Goal: Task Accomplishment & Management: Manage account settings

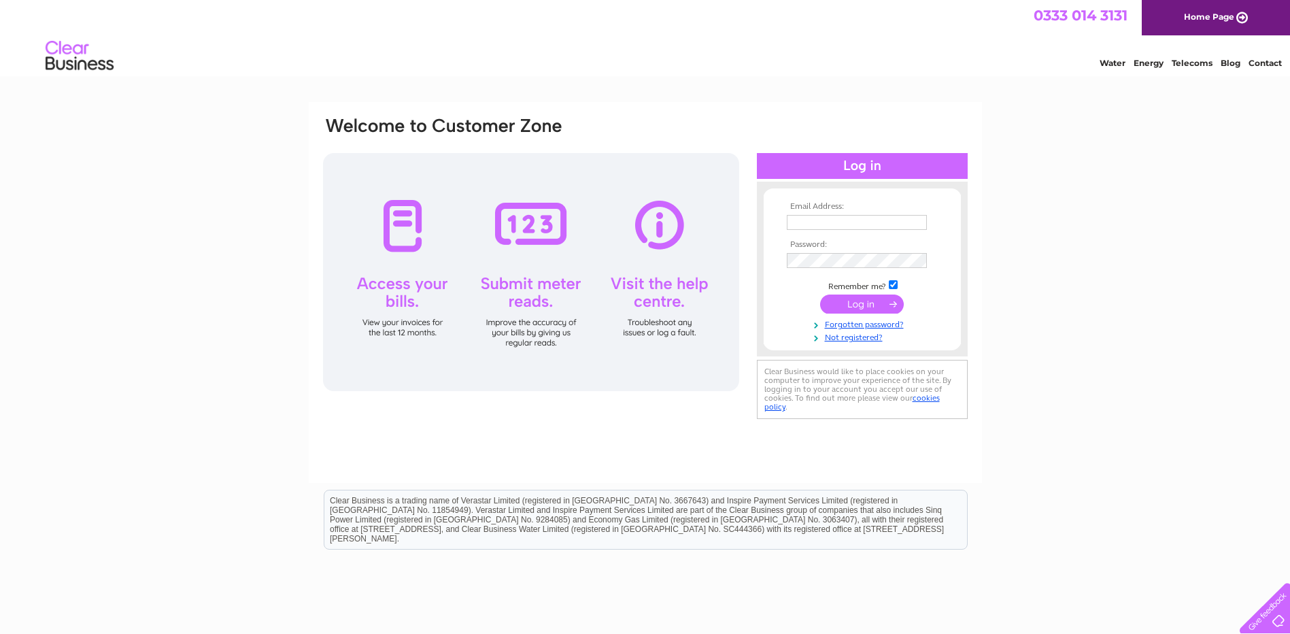
type input "[PERSON_NAME][EMAIL_ADDRESS][PERSON_NAME][DOMAIN_NAME]"
click at [857, 305] on input "submit" at bounding box center [862, 303] width 84 height 19
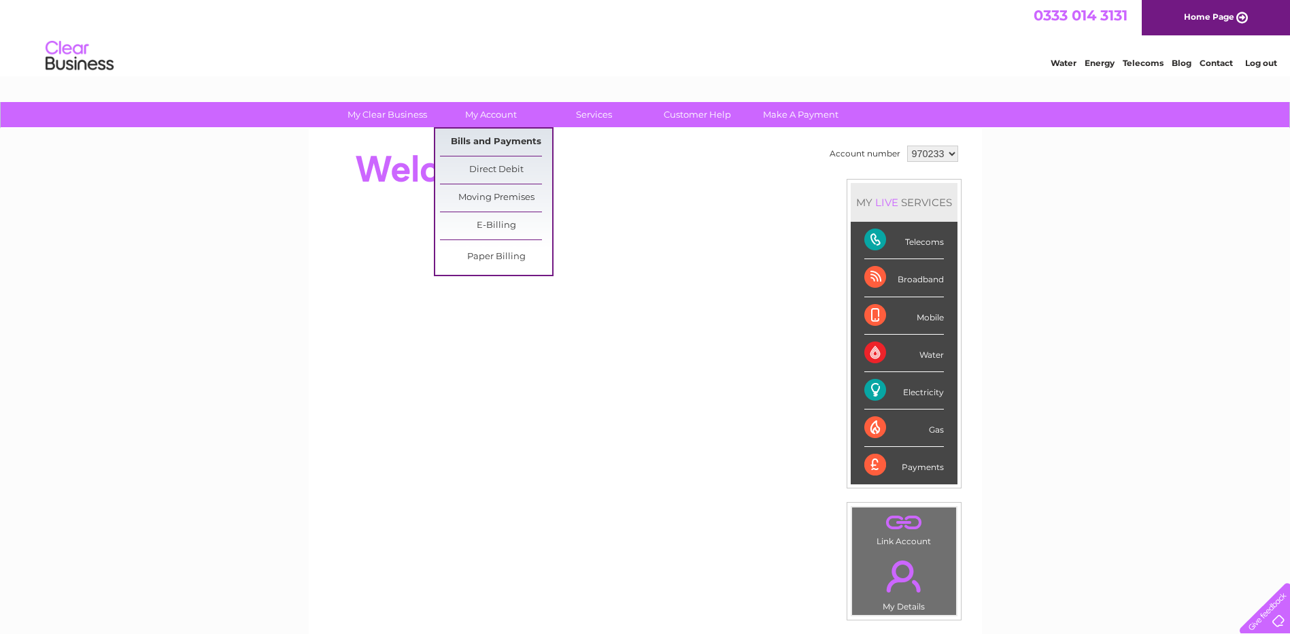
click at [492, 141] on link "Bills and Payments" at bounding box center [496, 141] width 112 height 27
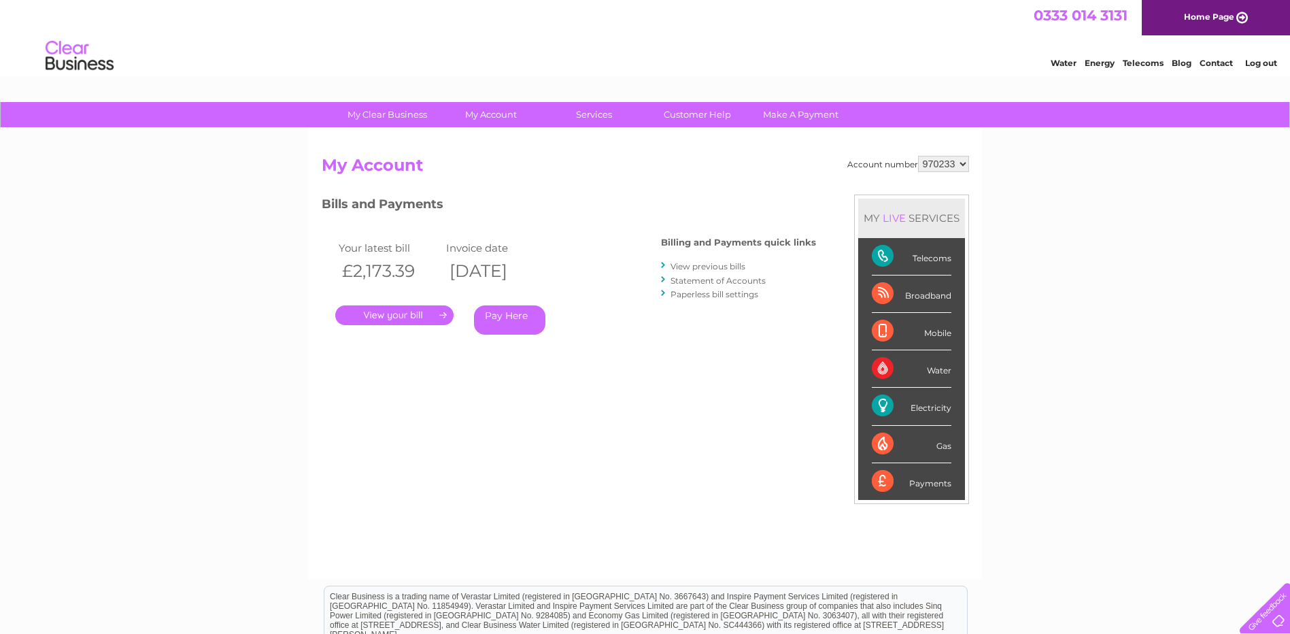
click at [706, 266] on link "View previous bills" at bounding box center [707, 266] width 75 height 10
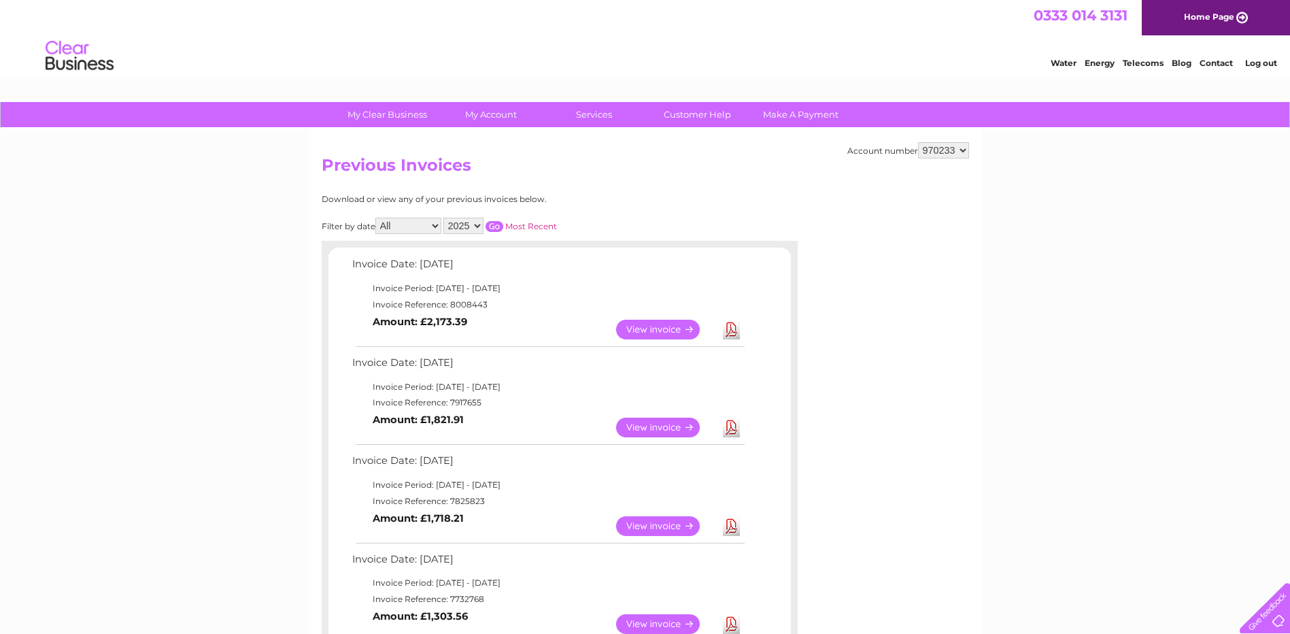
click at [646, 328] on link "View" at bounding box center [666, 330] width 100 height 20
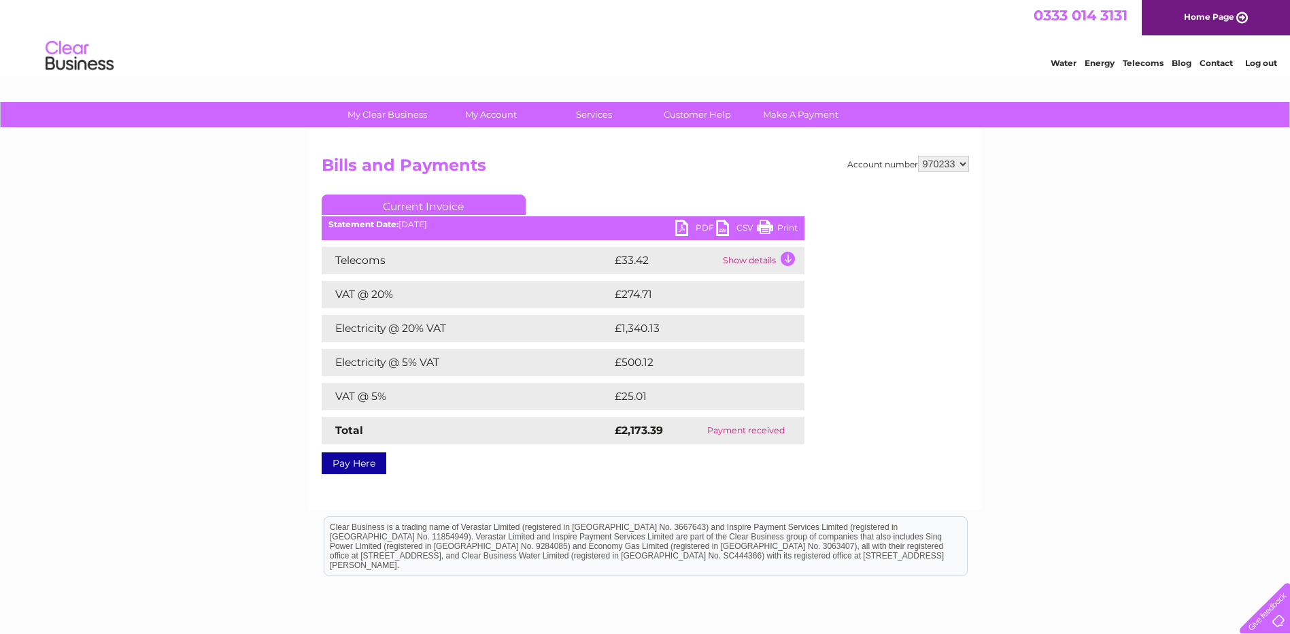
click at [768, 260] on td "Show details" at bounding box center [761, 260] width 85 height 27
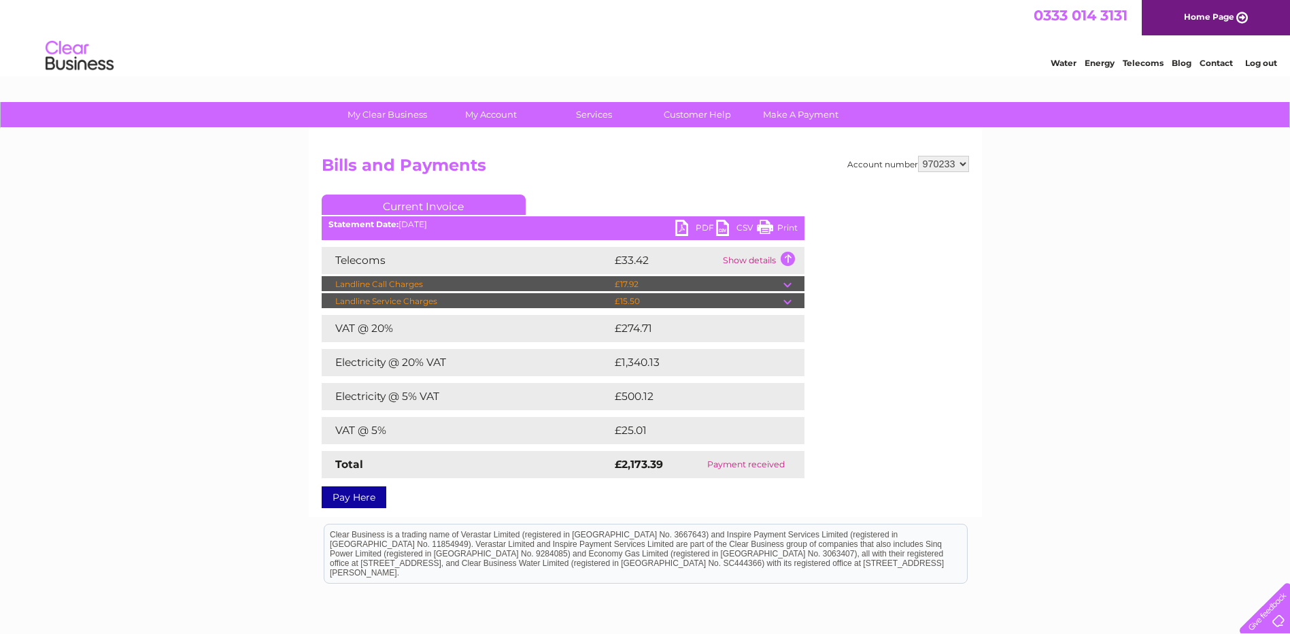
click at [786, 258] on td "Show details" at bounding box center [761, 260] width 85 height 27
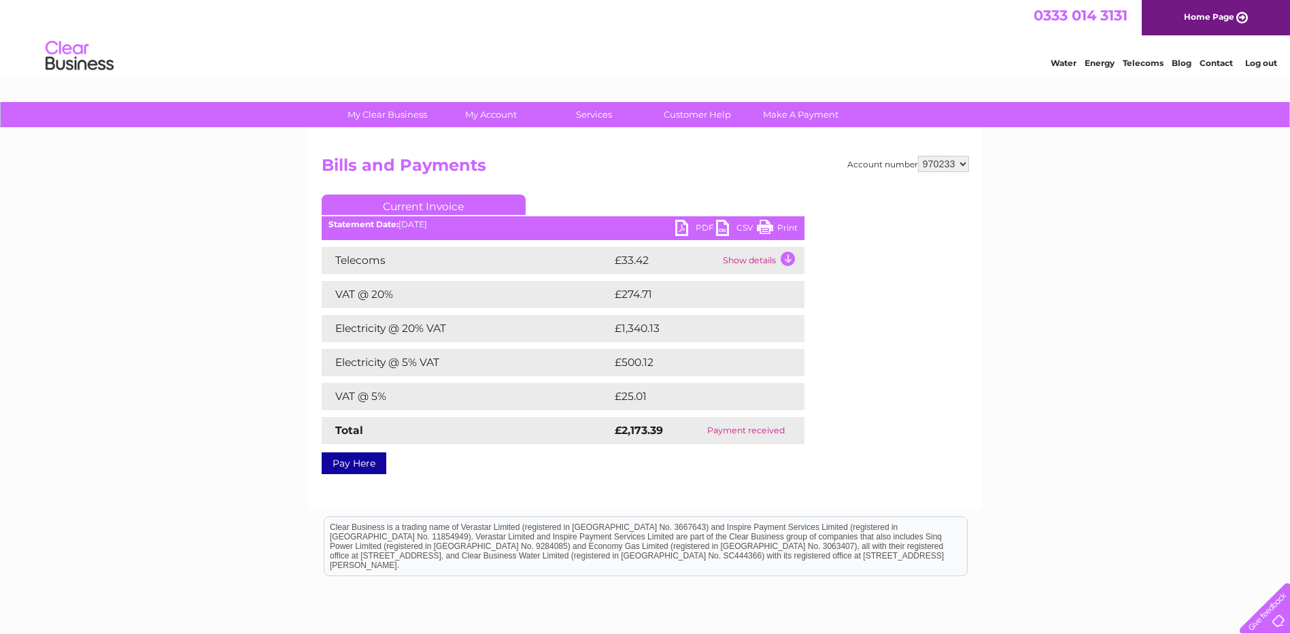
click at [786, 258] on td "Show details" at bounding box center [761, 260] width 85 height 27
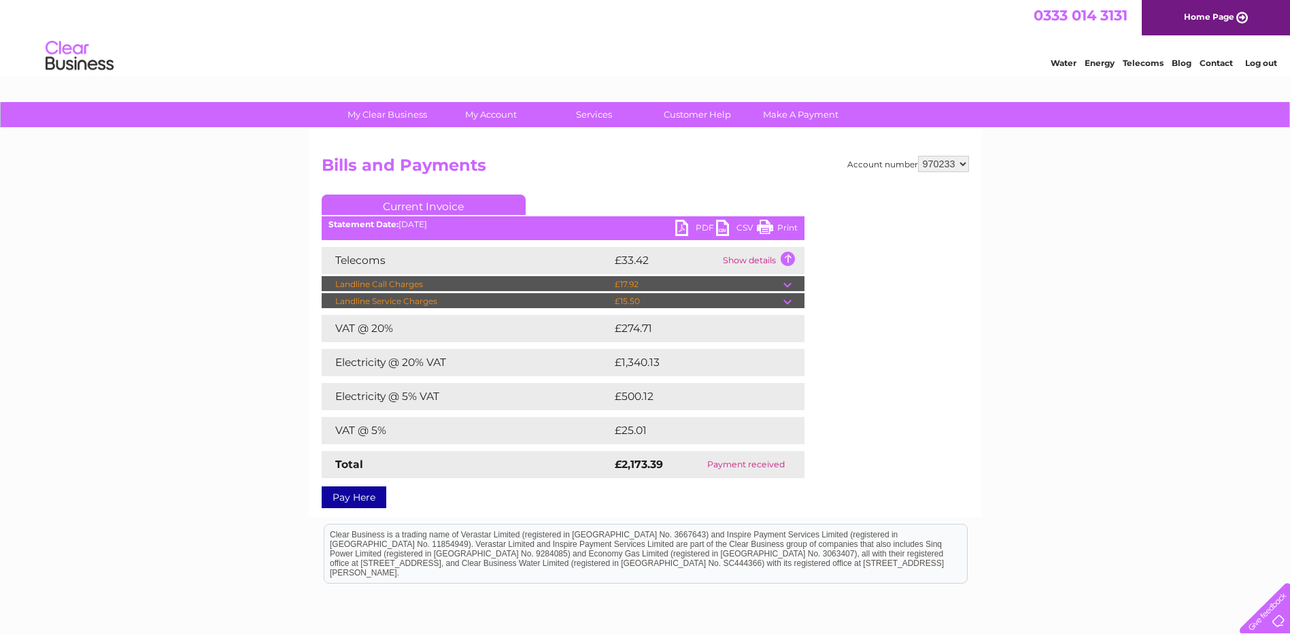
click at [786, 258] on td "Show details" at bounding box center [761, 260] width 85 height 27
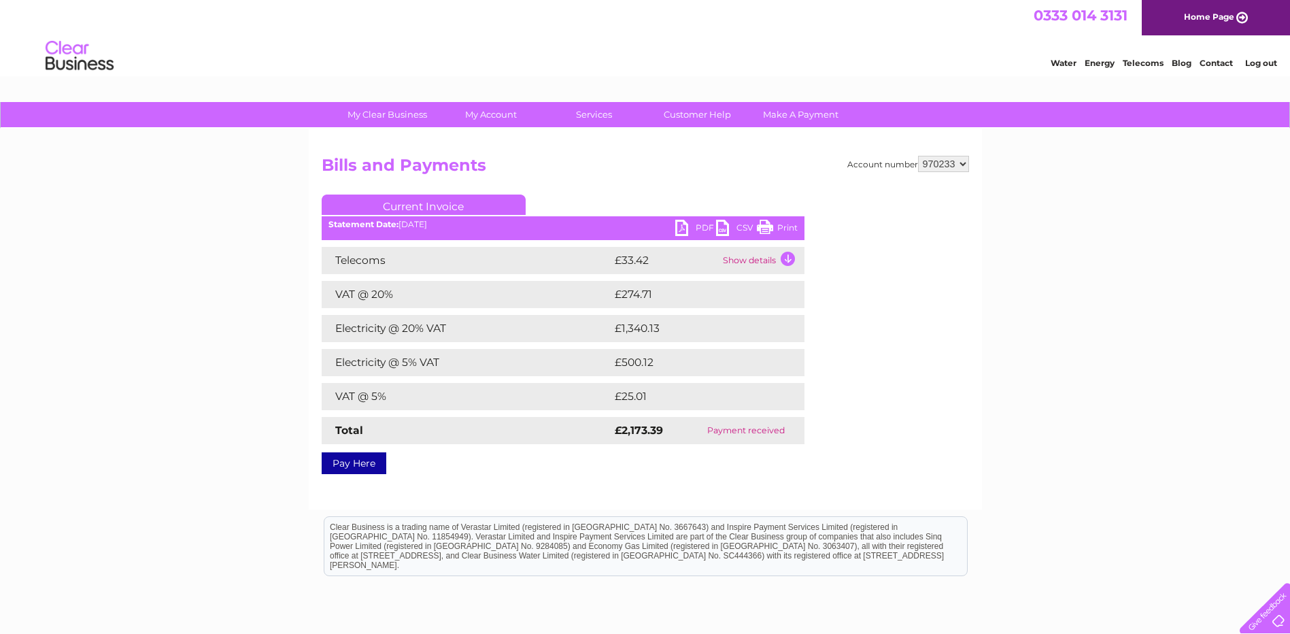
click at [768, 228] on link "Print" at bounding box center [777, 230] width 41 height 20
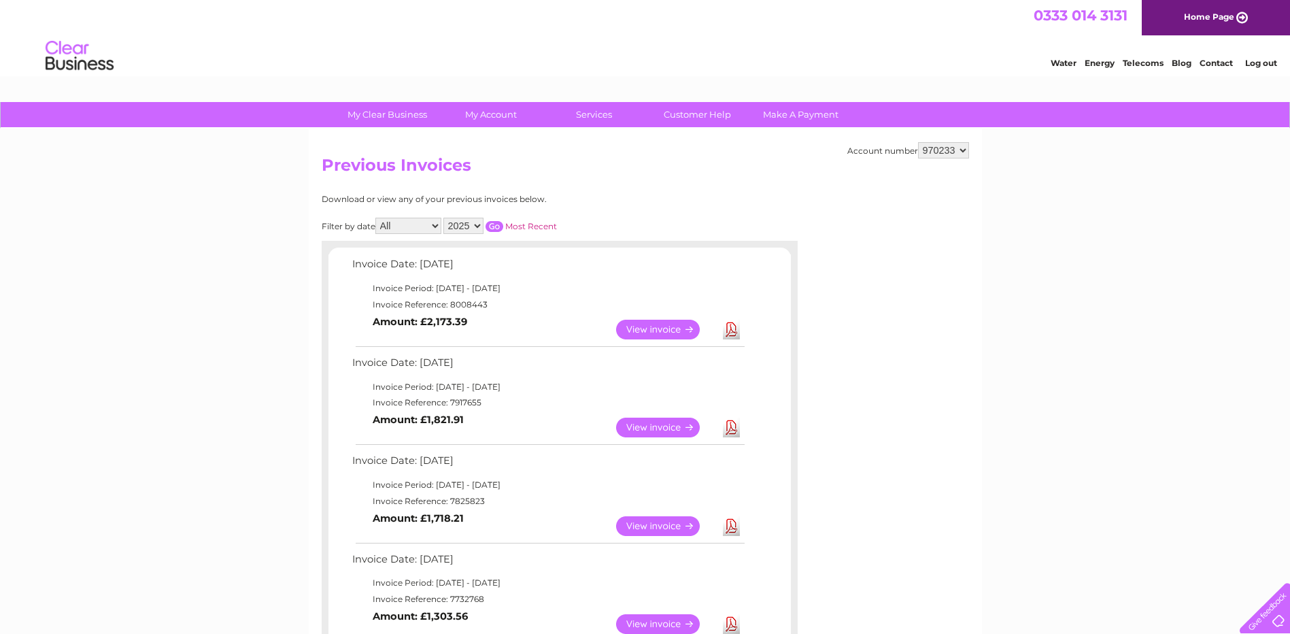
click at [659, 425] on link "View" at bounding box center [666, 427] width 100 height 20
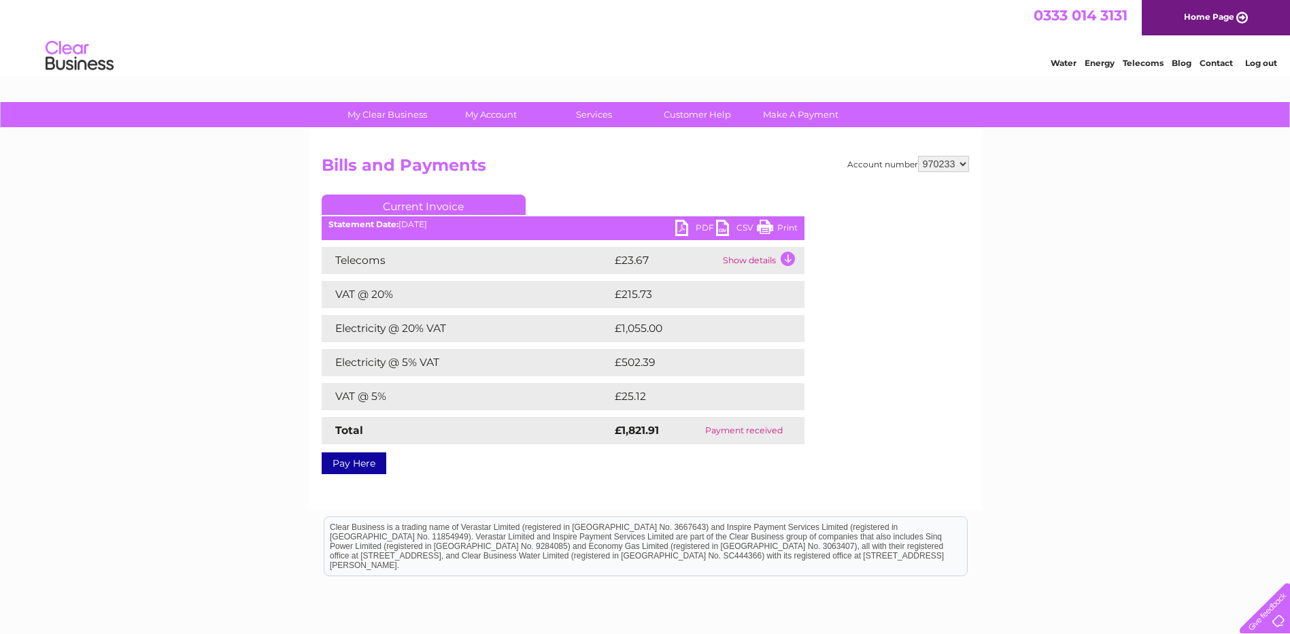
click at [767, 227] on link "Print" at bounding box center [777, 230] width 41 height 20
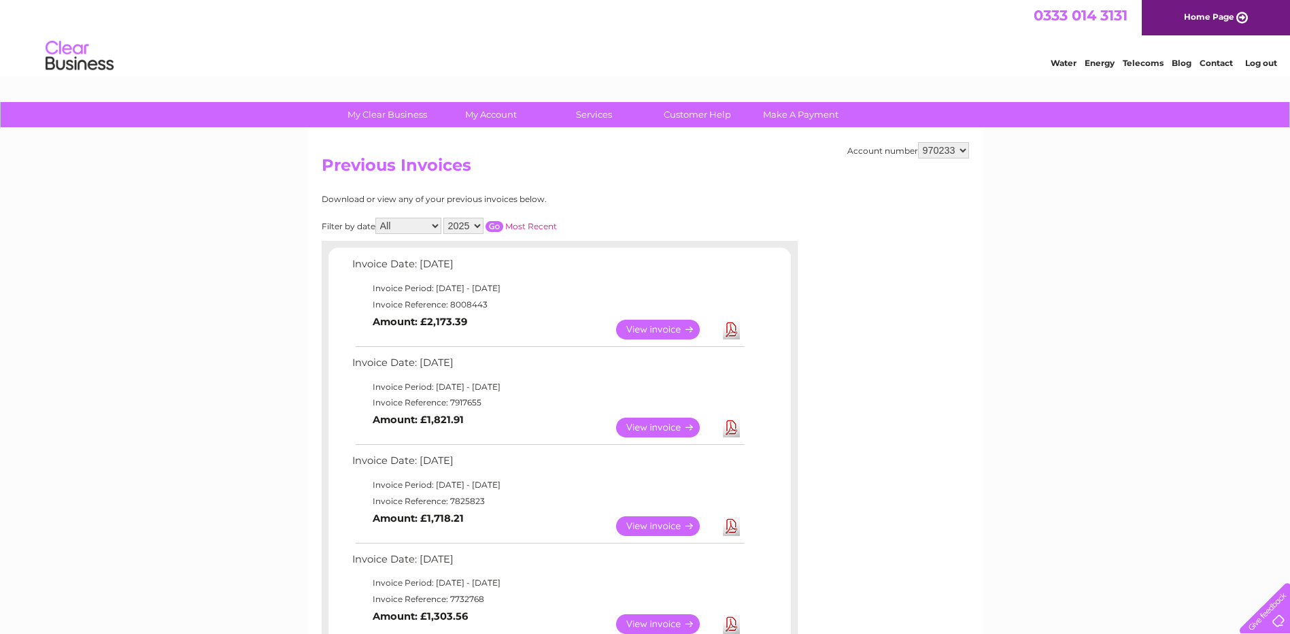
click at [654, 521] on link "View" at bounding box center [666, 526] width 100 height 20
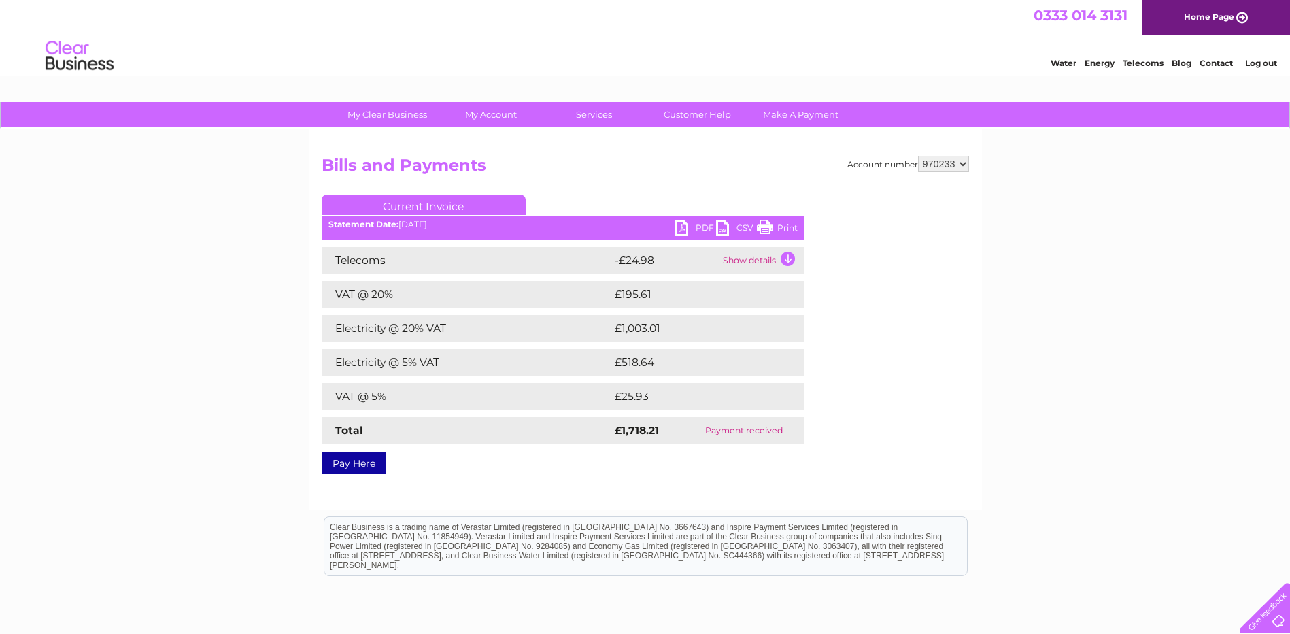
click at [783, 226] on link "Print" at bounding box center [777, 230] width 41 height 20
